Goal: Task Accomplishment & Management: Manage account settings

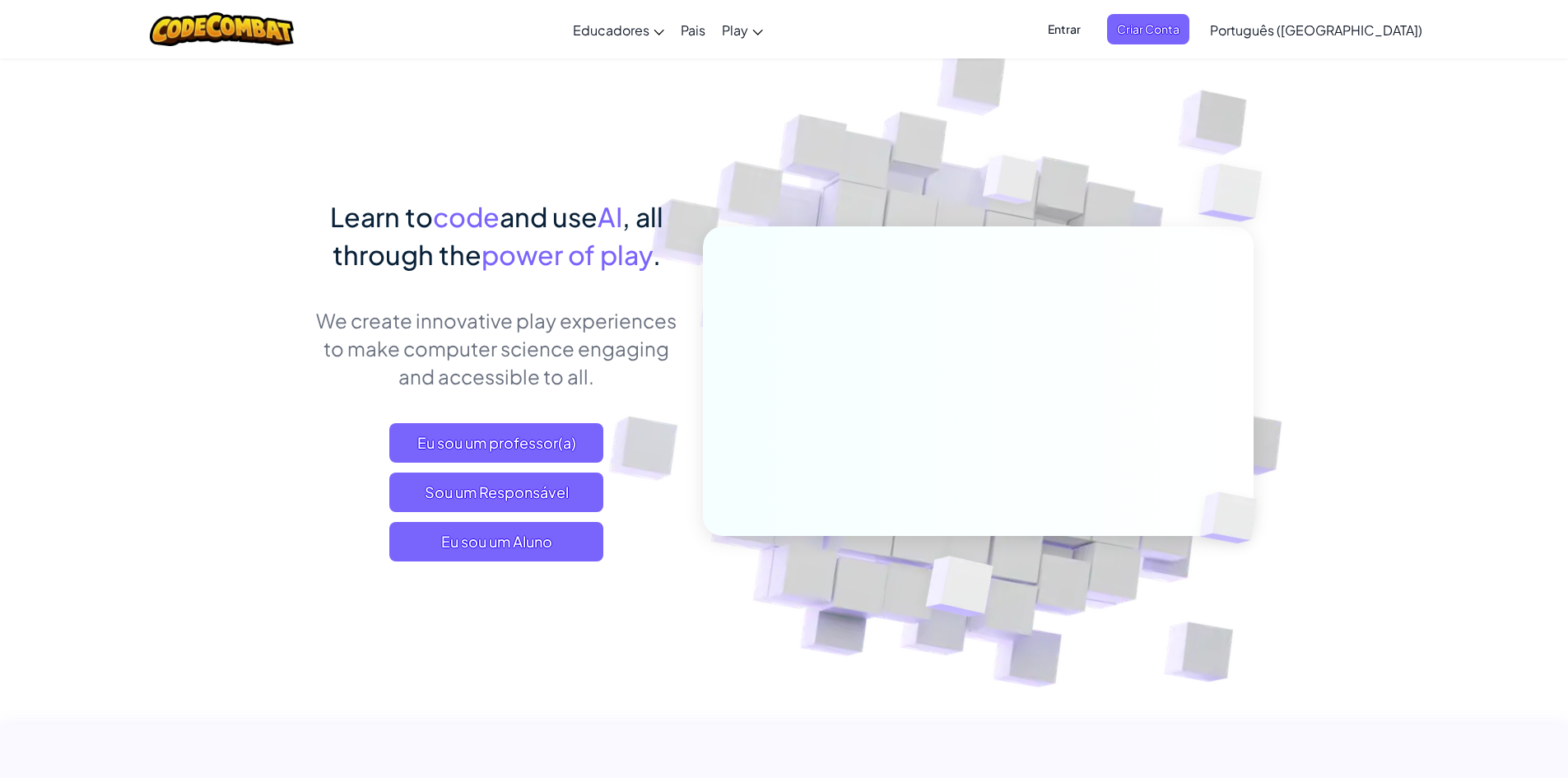
click at [1090, 20] on span "Entrar" at bounding box center [1064, 29] width 53 height 31
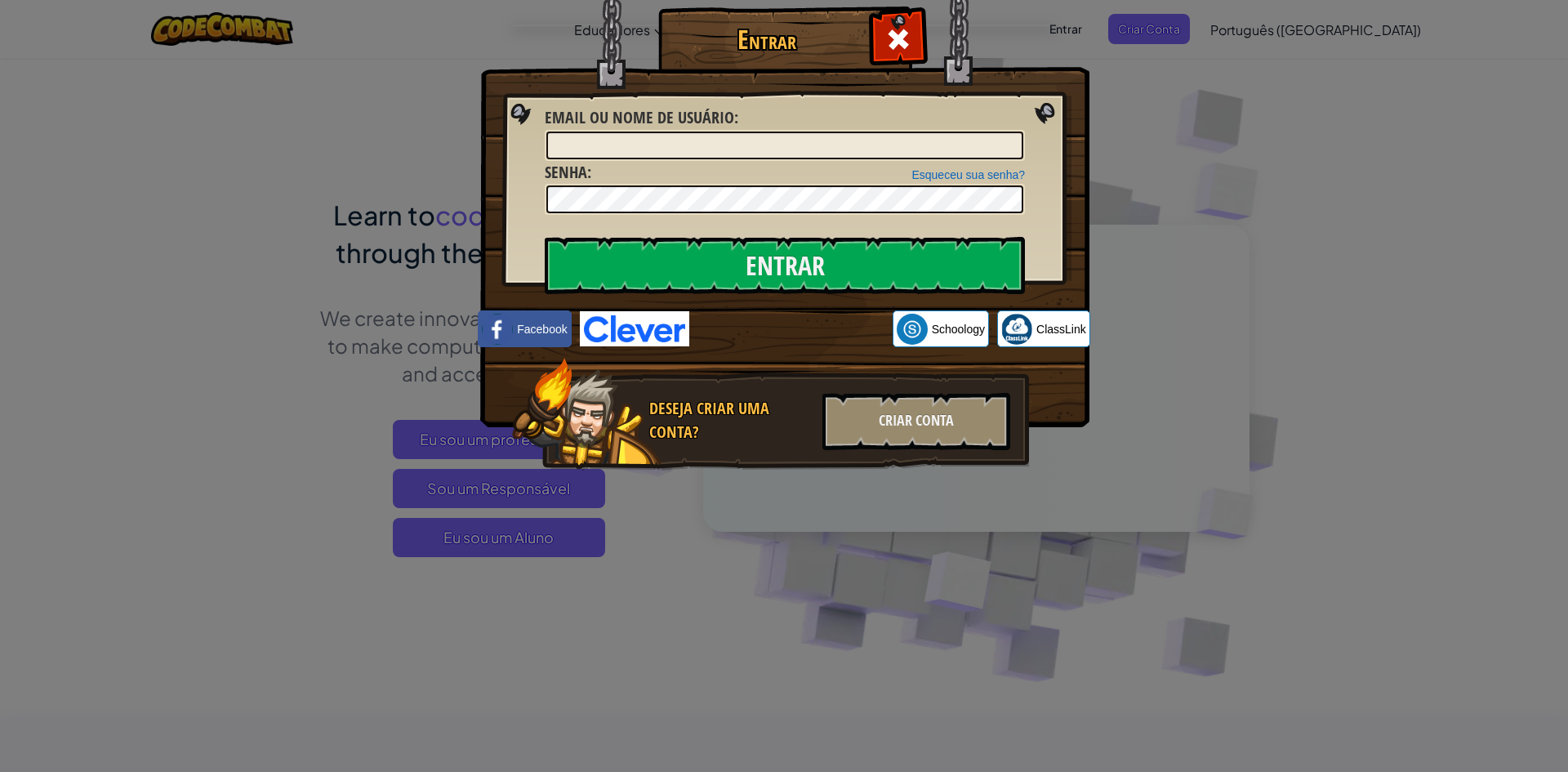
click at [891, 128] on div "Email ou nome de usuário :" at bounding box center [785, 134] width 481 height 55
click at [891, 138] on input "Email ou nome de usuário :" at bounding box center [784, 145] width 477 height 28
type input "[EMAIL_ADDRESS][DOMAIN_NAME]"
click at [545, 237] on input "Entrar" at bounding box center [785, 266] width 481 height 57
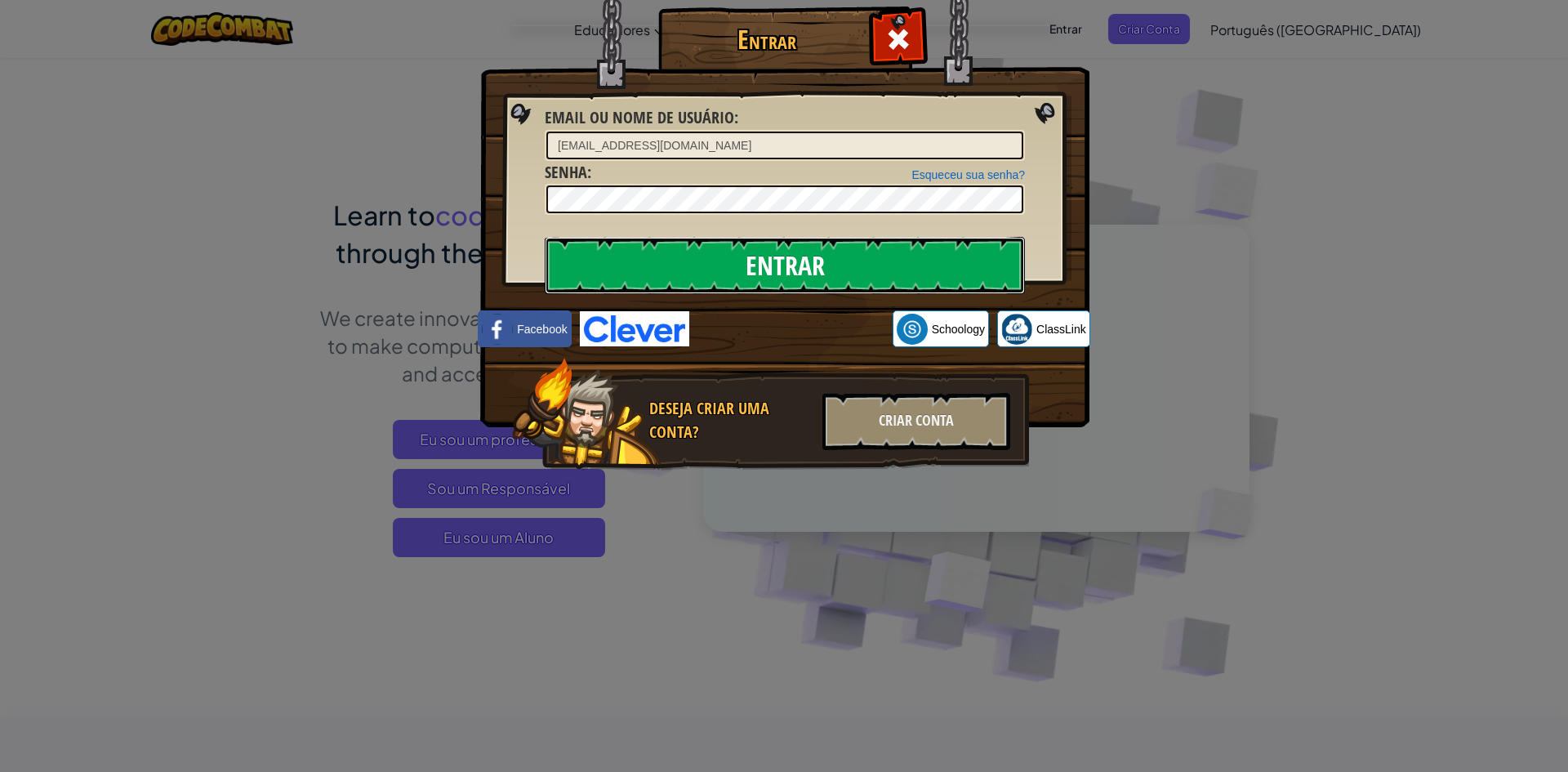
click at [961, 255] on input "Entrar" at bounding box center [785, 266] width 481 height 57
